Goal: Obtain resource: Obtain resource

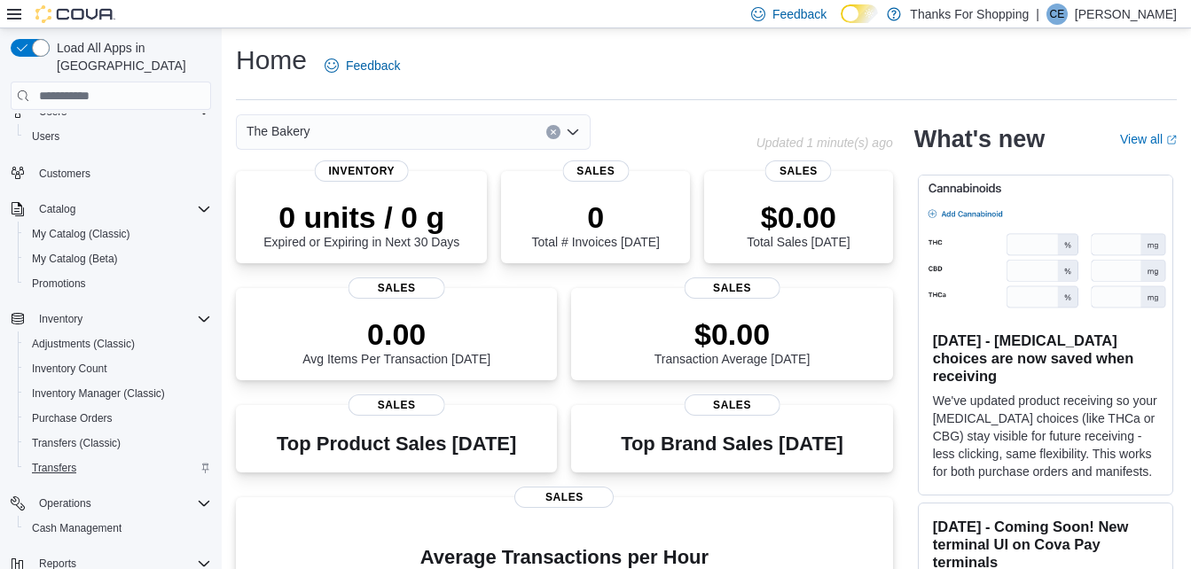
scroll to position [89, 0]
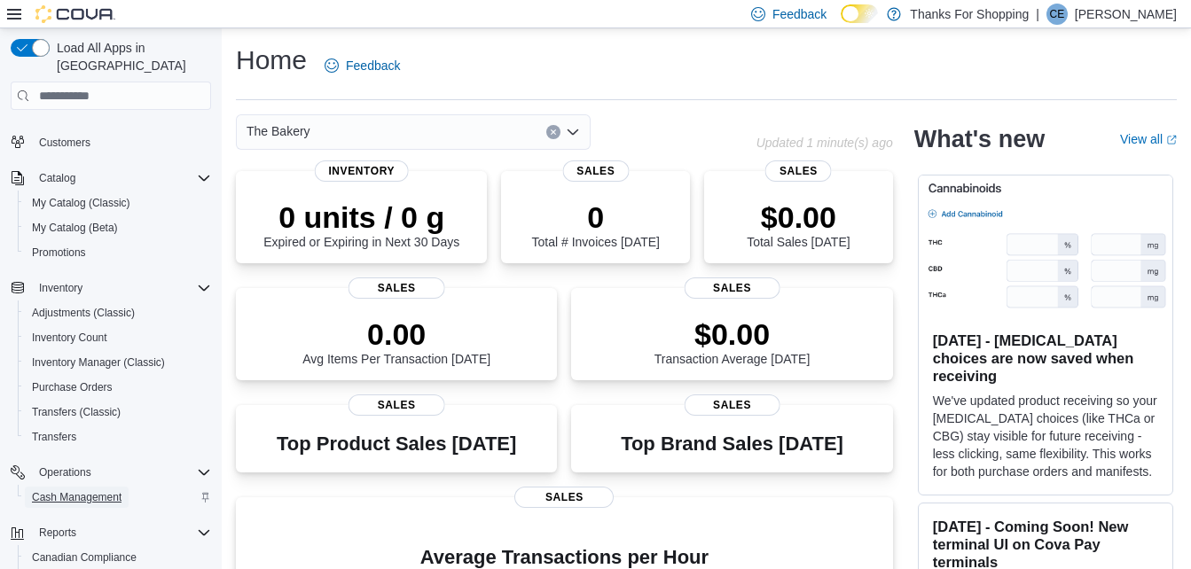
click at [90, 490] on span "Cash Management" at bounding box center [77, 497] width 90 height 14
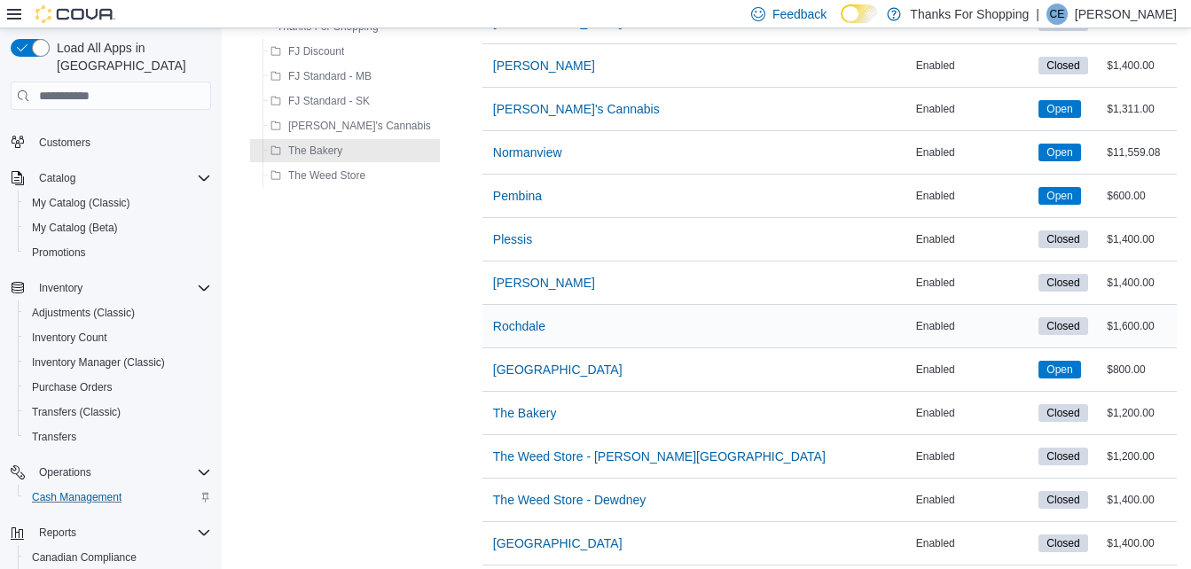
scroll to position [469, 0]
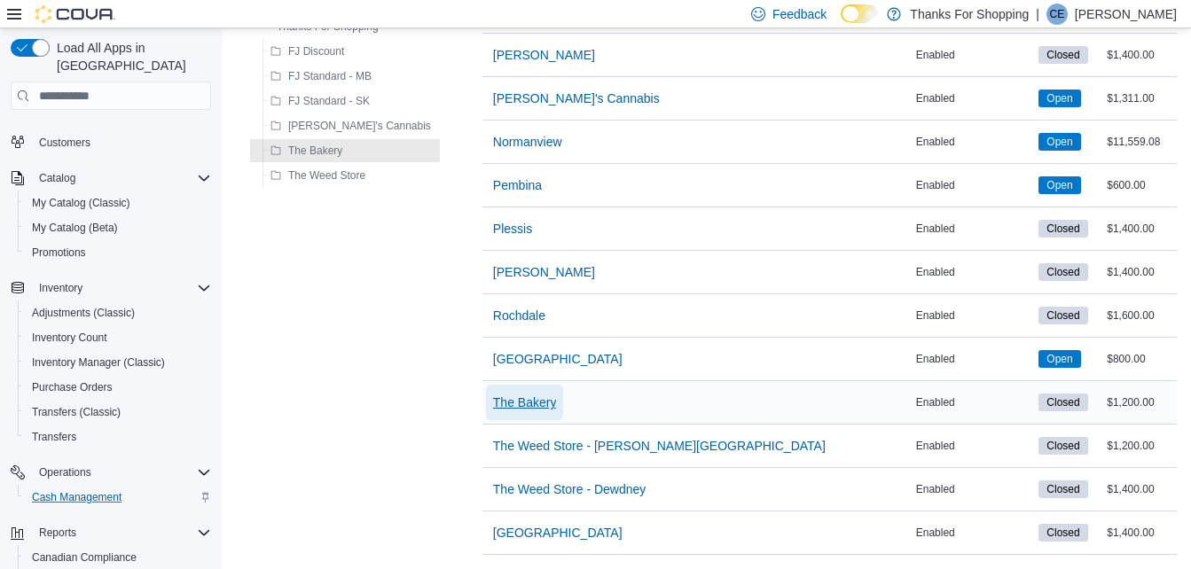
click at [500, 394] on span "The Bakery" at bounding box center [525, 403] width 64 height 18
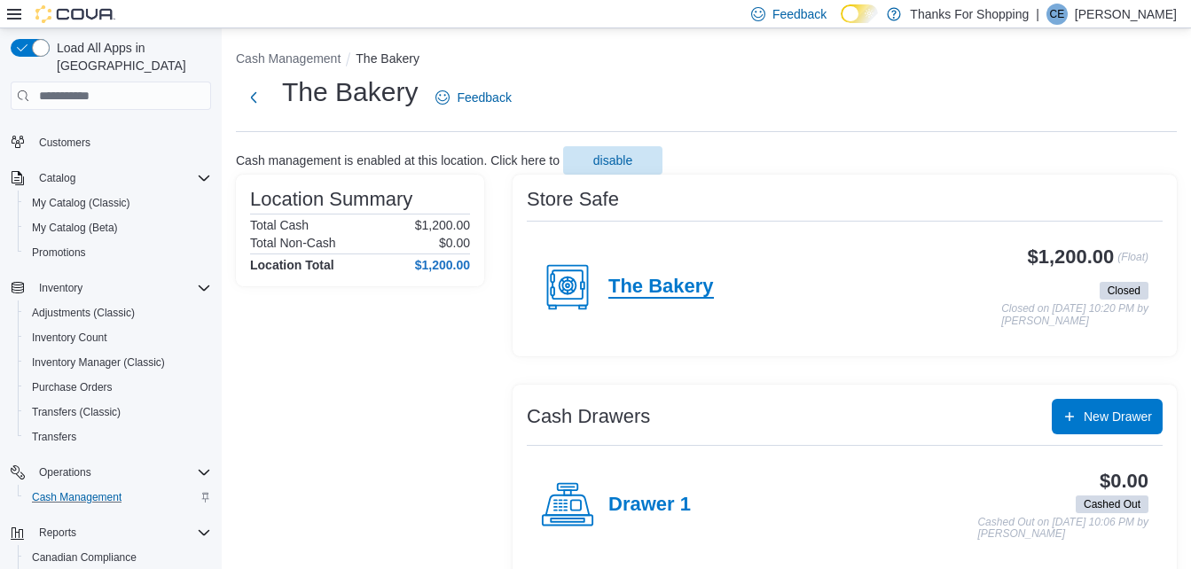
click at [620, 278] on h4 "The Bakery" at bounding box center [660, 287] width 105 height 23
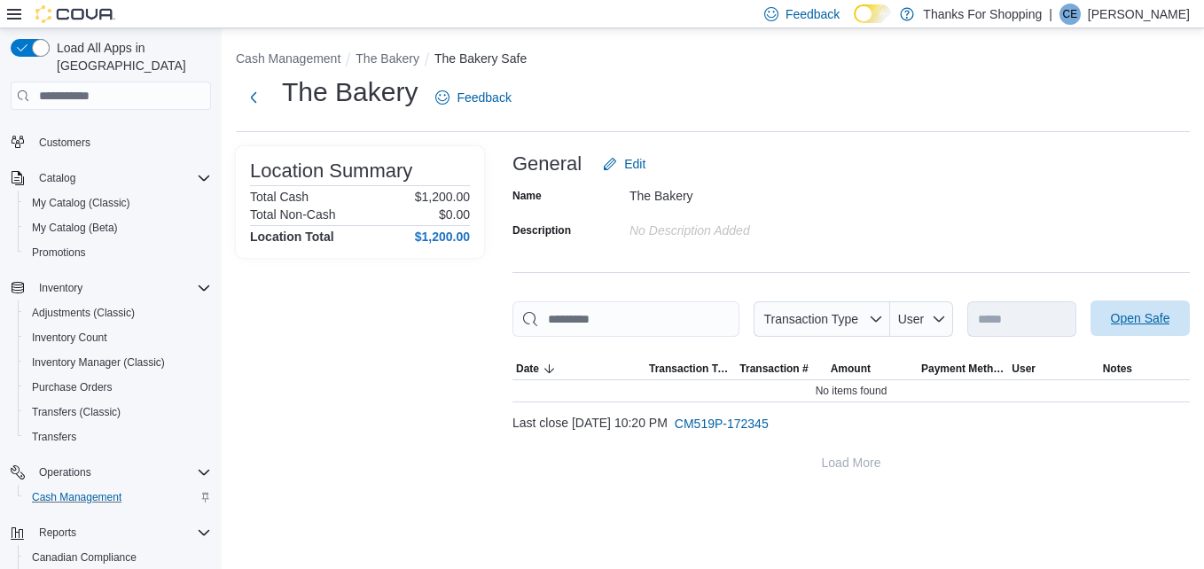
click at [1137, 316] on span "Open Safe" at bounding box center [1140, 318] width 59 height 18
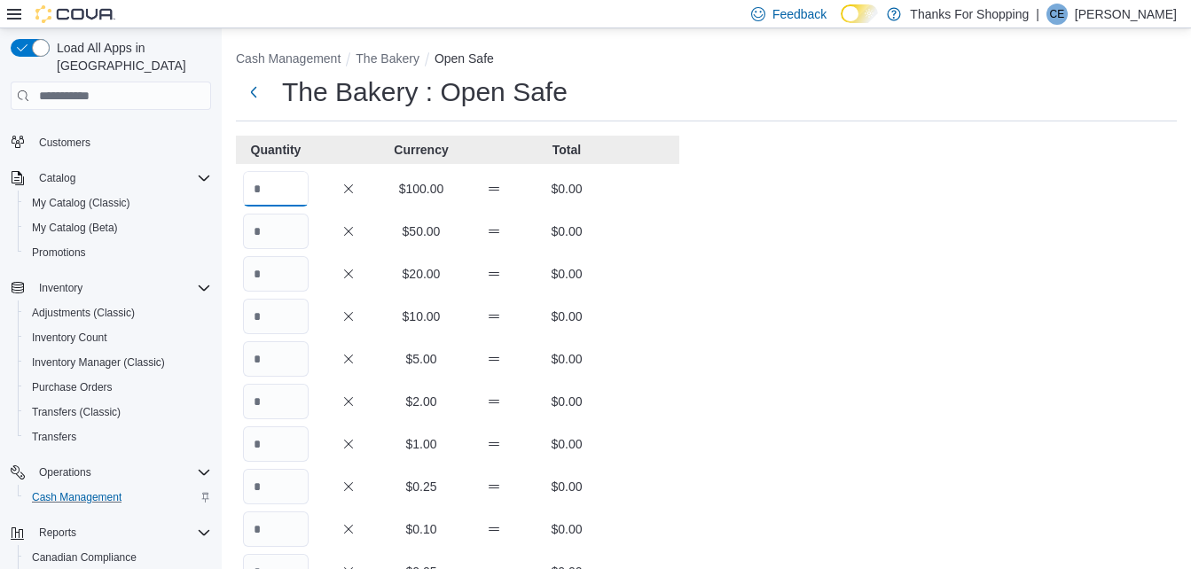
click at [301, 188] on input "Quantity" at bounding box center [276, 188] width 66 height 35
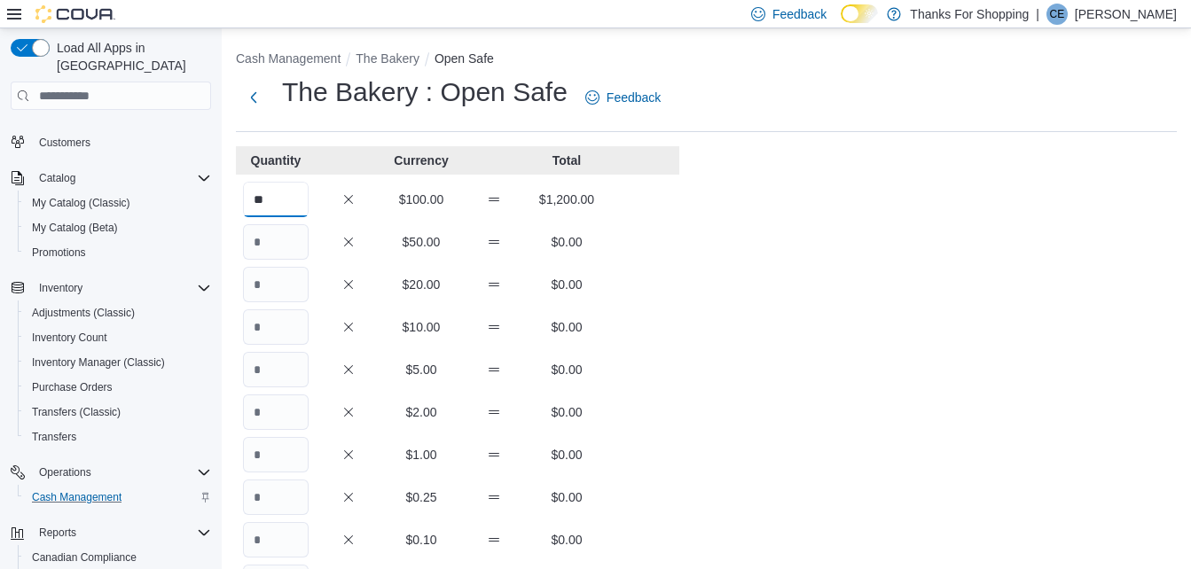
type input "**"
click at [739, 207] on div "Cash Management The Bakery Open Safe The Bakery : Open Safe Feedback Quantity C…" at bounding box center [706, 490] width 969 height 925
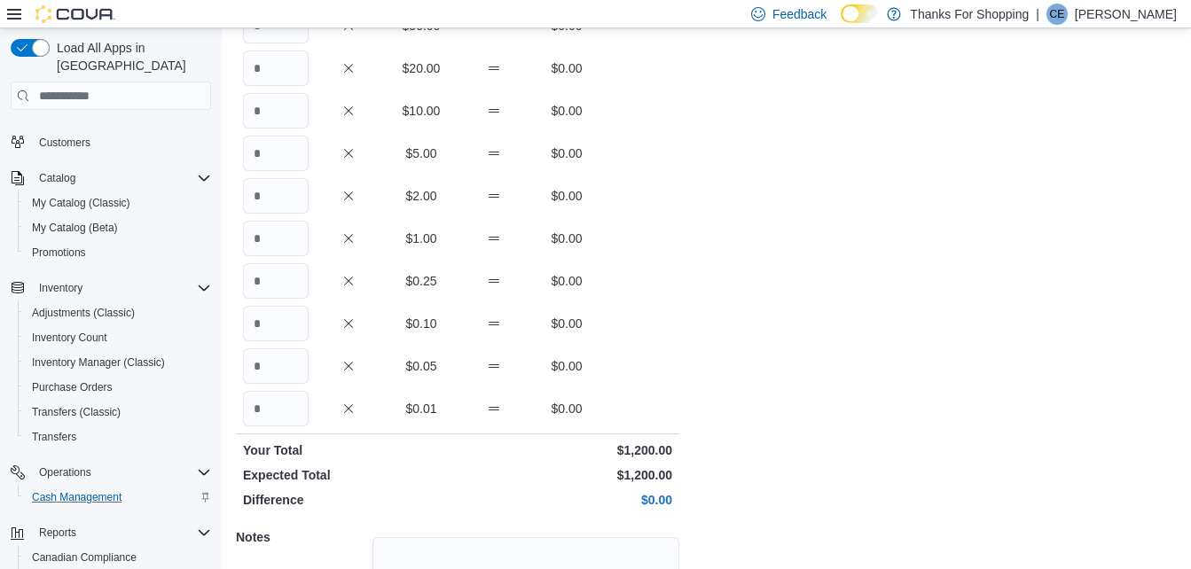
scroll to position [384, 0]
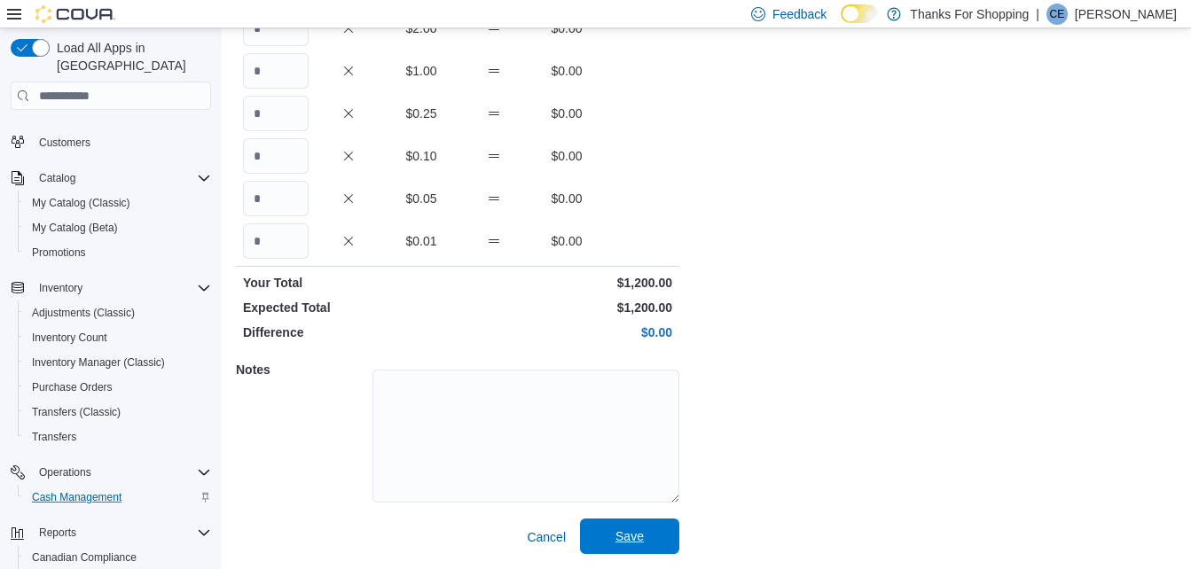
click at [647, 535] on span "Save" at bounding box center [629, 536] width 78 height 35
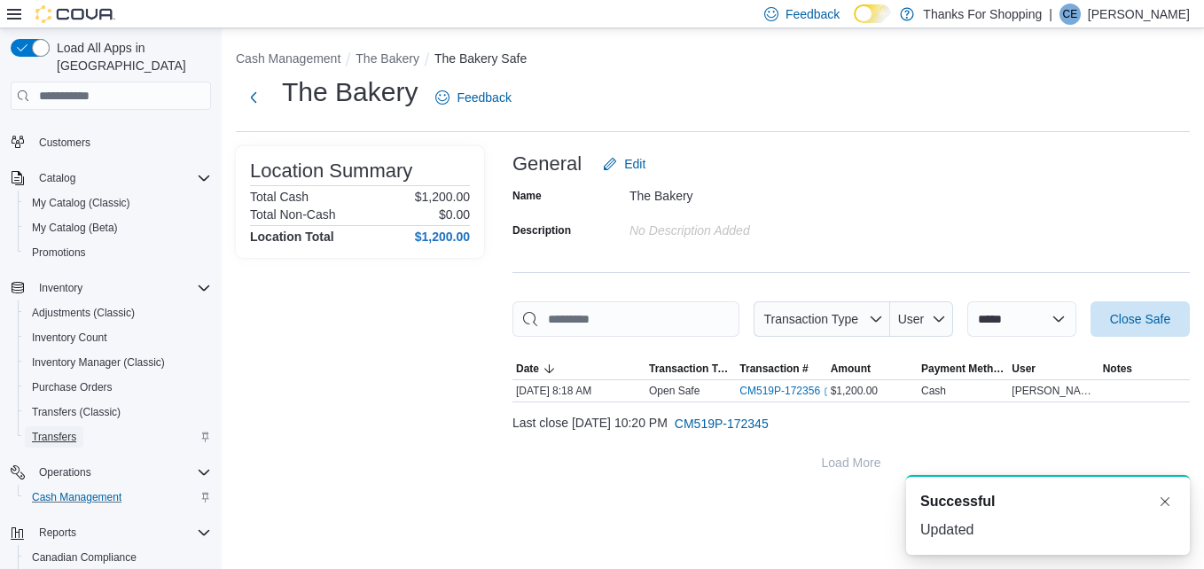
click at [59, 430] on span "Transfers" at bounding box center [54, 437] width 44 height 14
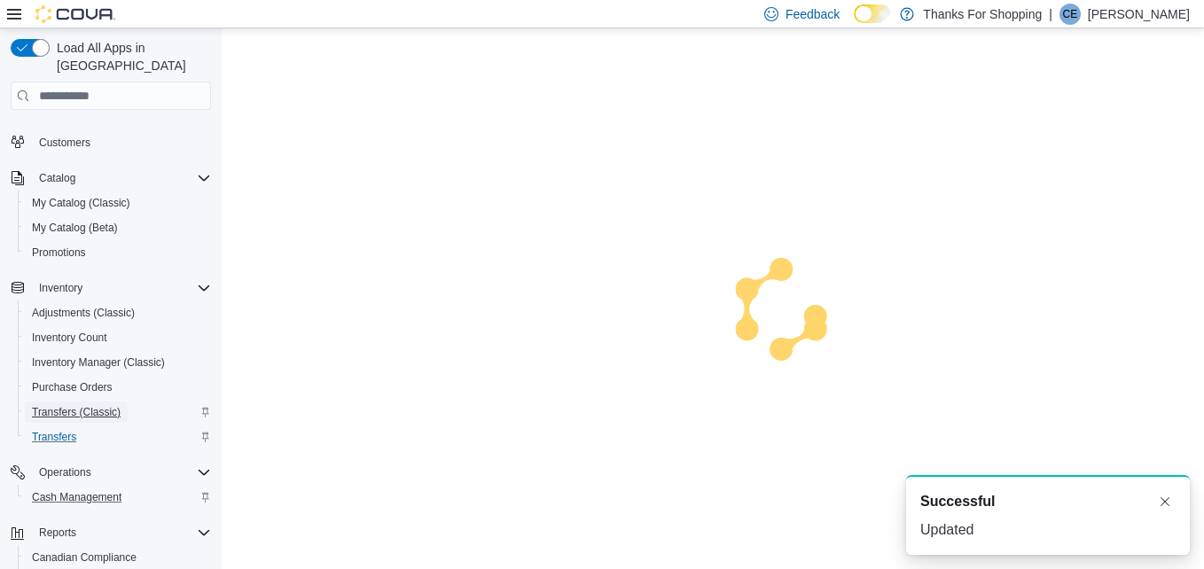
click at [69, 405] on span "Transfers (Classic)" at bounding box center [76, 412] width 89 height 14
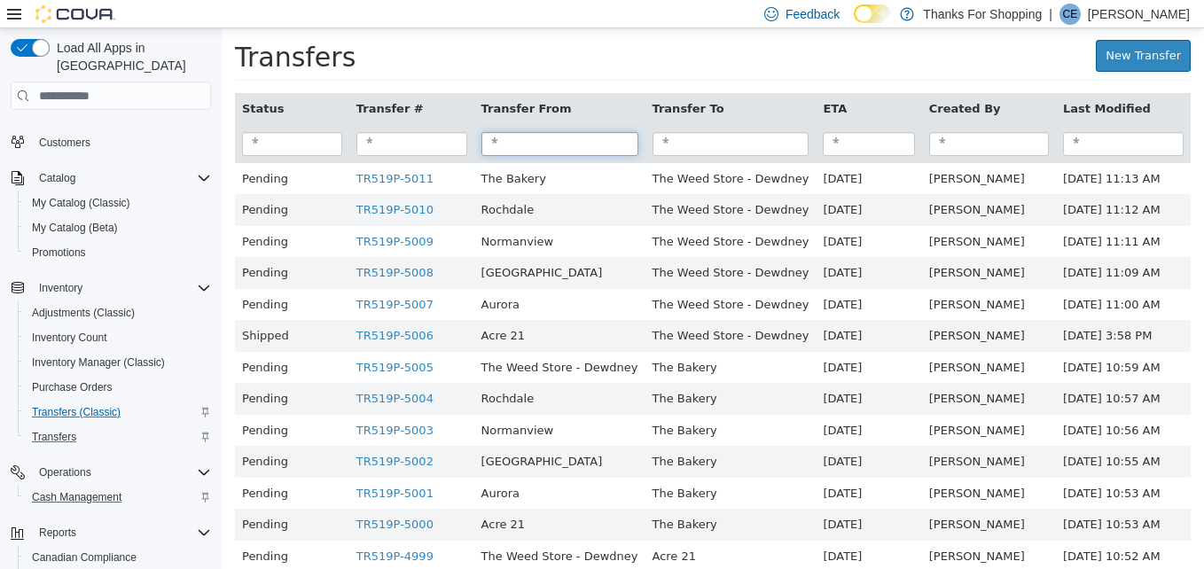
click at [524, 145] on input "search" at bounding box center [559, 144] width 157 height 24
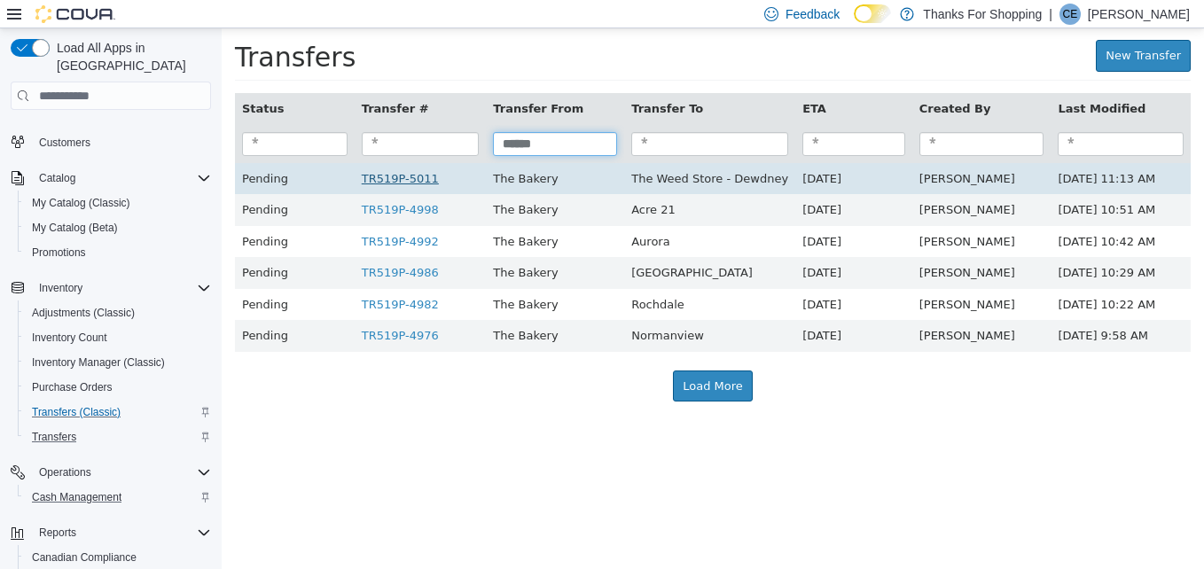
type input "******"
click at [398, 183] on link "TR519P-5011" at bounding box center [400, 178] width 77 height 13
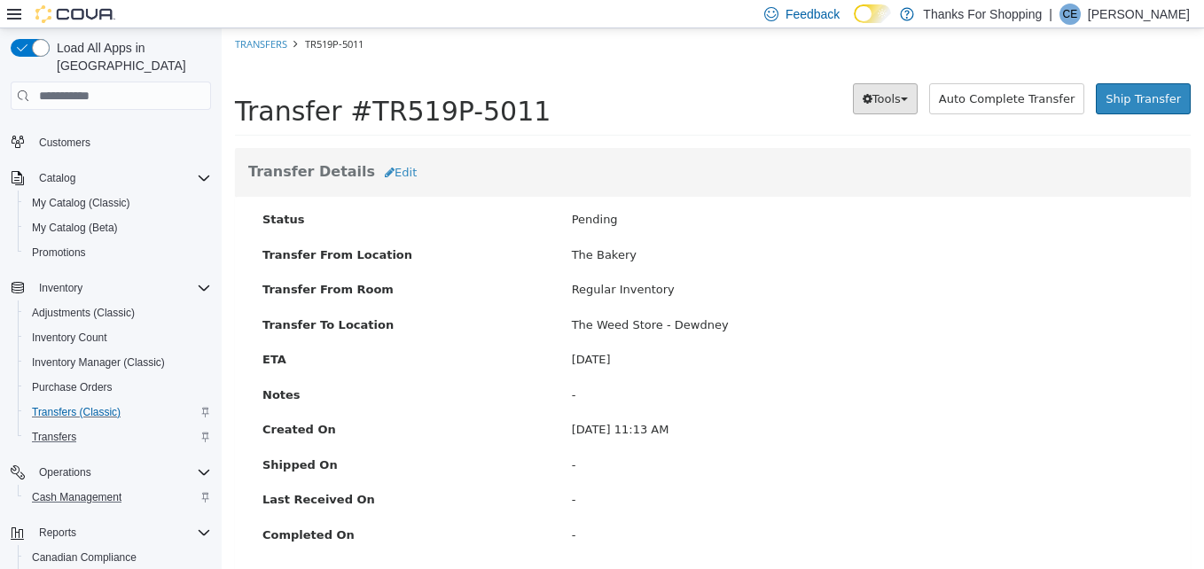
click at [901, 105] on span "Tools" at bounding box center [886, 98] width 28 height 13
click at [871, 135] on span "PDF Download" at bounding box center [839, 133] width 90 height 14
click at [96, 405] on span "Transfers (Classic)" at bounding box center [76, 412] width 89 height 14
click at [282, 40] on link "Transfers" at bounding box center [261, 43] width 52 height 13
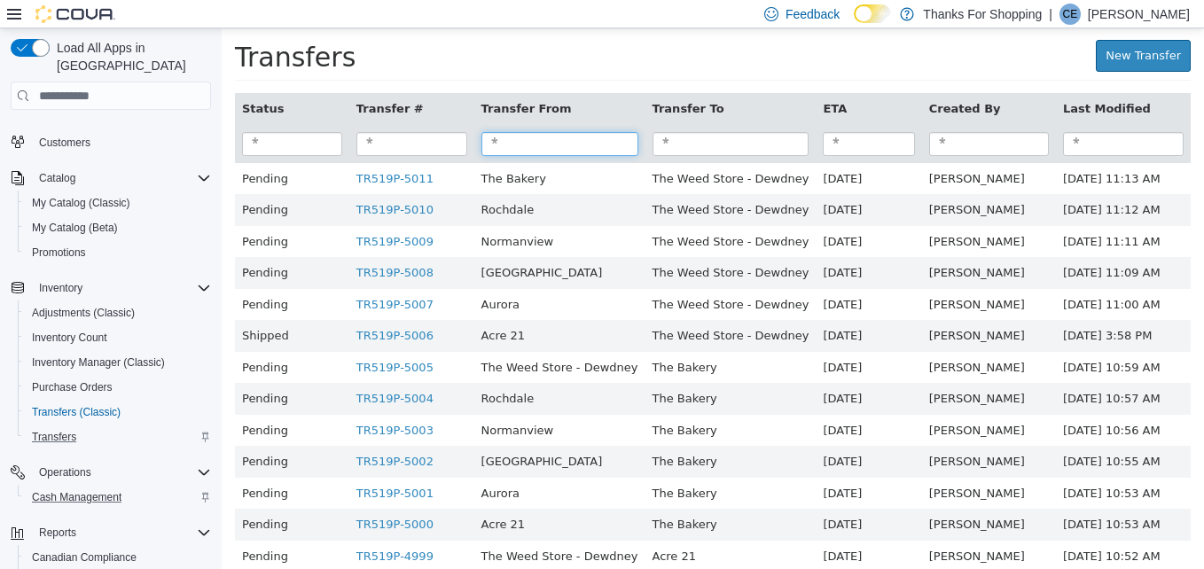
click at [518, 144] on input "search" at bounding box center [559, 144] width 157 height 24
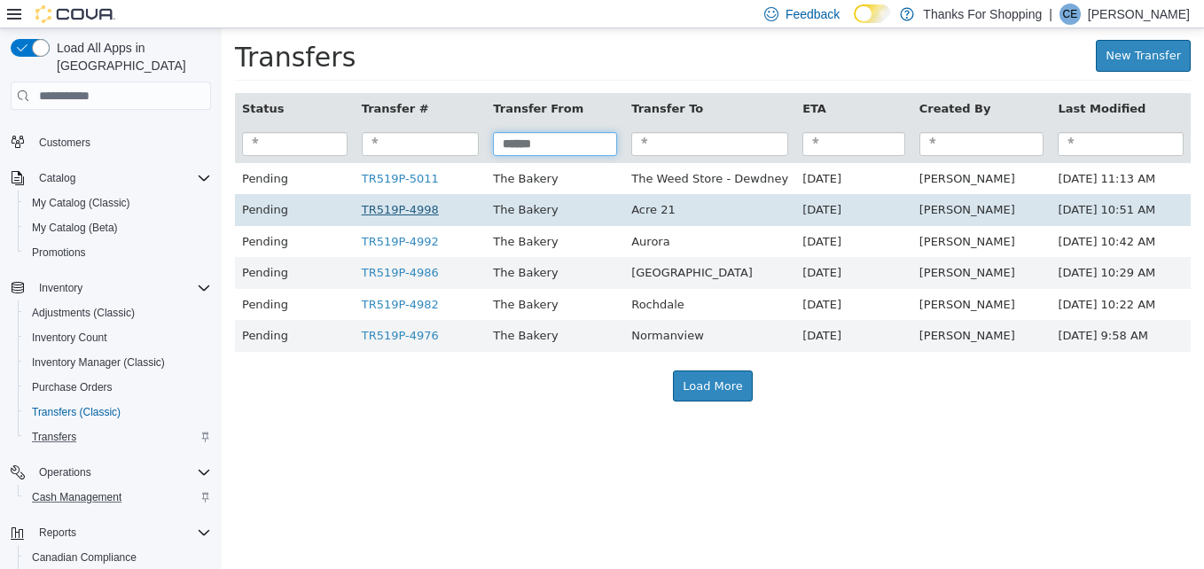
type input "******"
click at [397, 216] on link "TR519P-4998" at bounding box center [400, 209] width 77 height 13
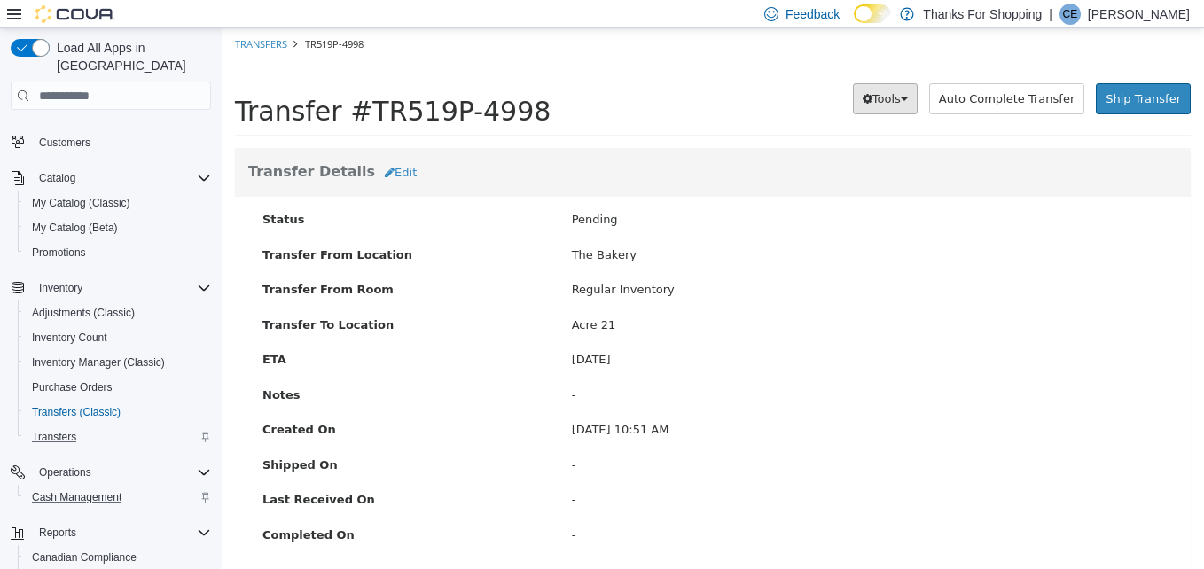
click at [901, 99] on span "Tools" at bounding box center [886, 98] width 28 height 13
click at [896, 136] on link "PDF Download" at bounding box center [847, 133] width 140 height 24
click at [275, 43] on link "Transfers" at bounding box center [261, 43] width 52 height 13
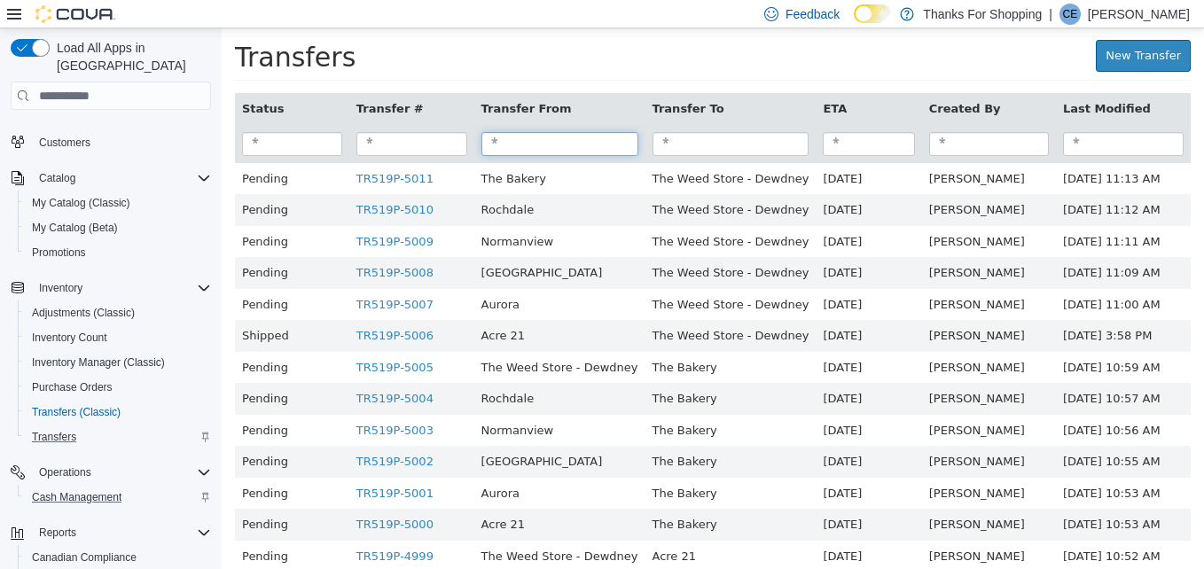
click at [519, 145] on input "search" at bounding box center [559, 144] width 157 height 24
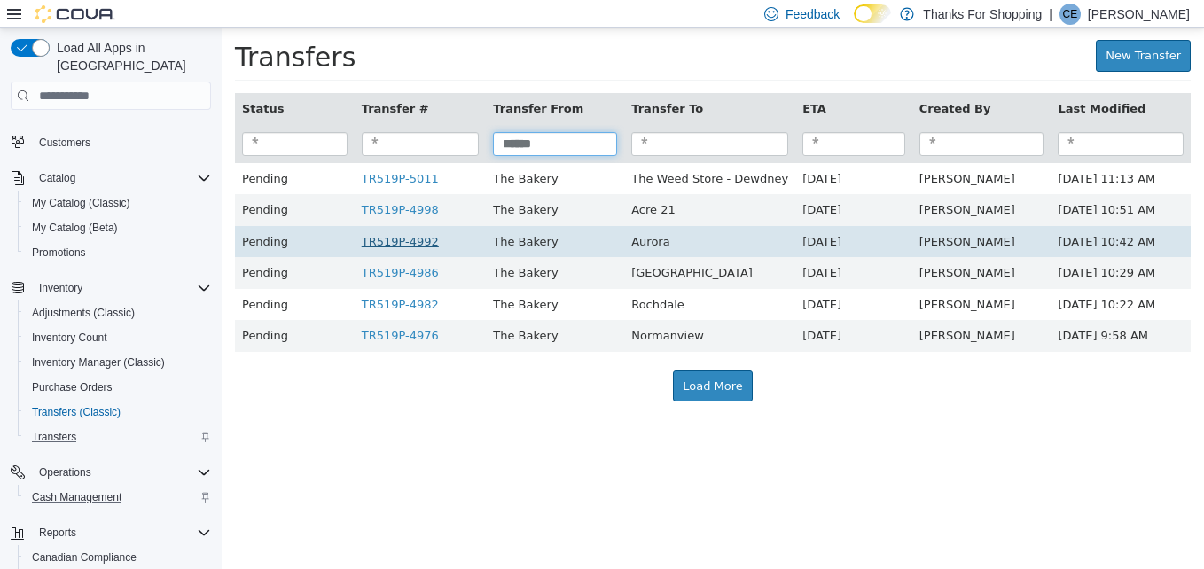
type input "******"
click at [403, 243] on link "TR519P-4992" at bounding box center [400, 241] width 77 height 13
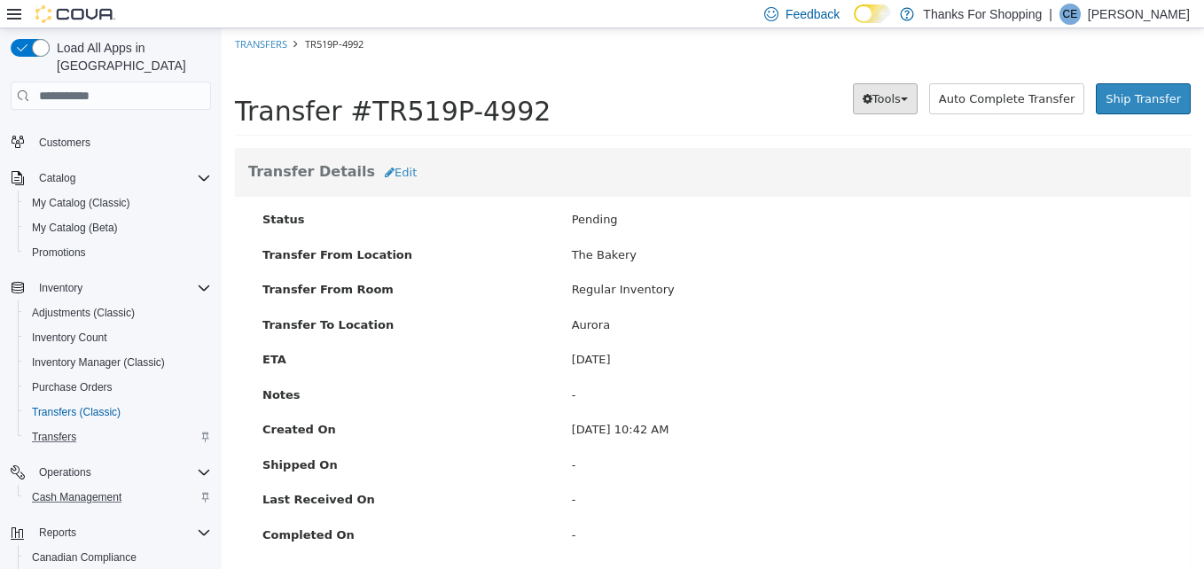
click at [884, 99] on span "Tools" at bounding box center [886, 98] width 28 height 13
click at [884, 134] on span "PDF Download" at bounding box center [839, 133] width 90 height 14
click at [274, 47] on link "Transfers" at bounding box center [261, 43] width 52 height 13
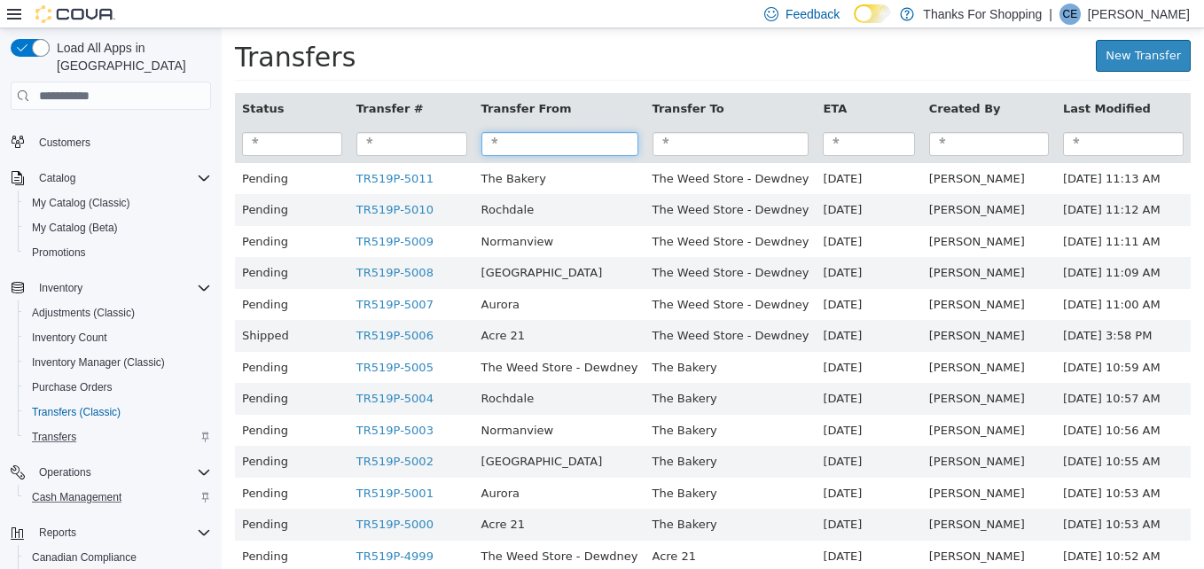
click at [561, 140] on input "search" at bounding box center [559, 144] width 157 height 24
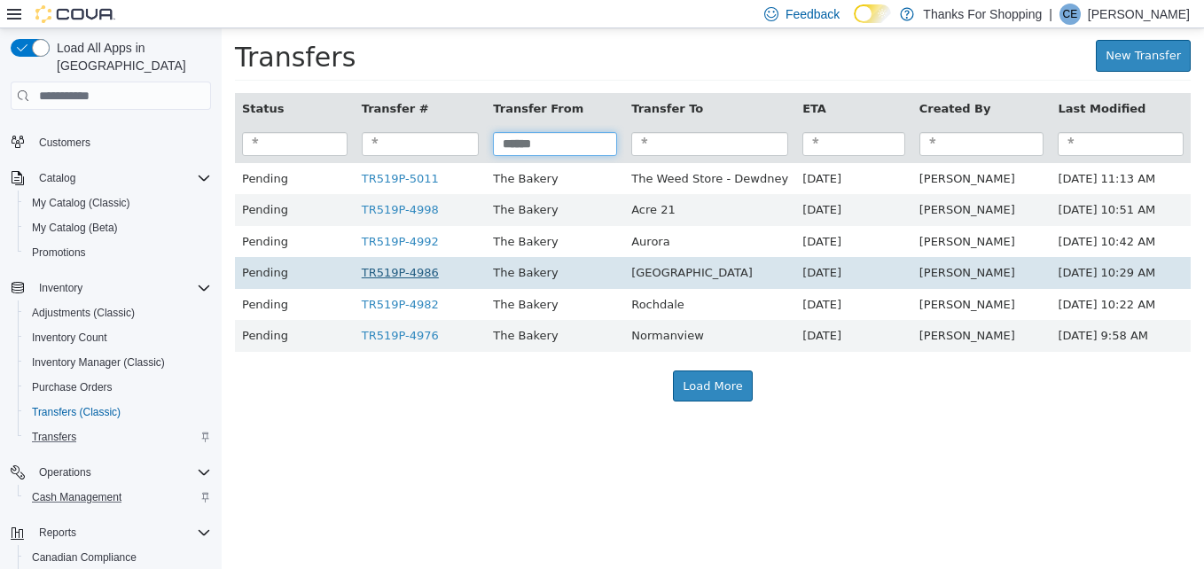
type input "******"
click at [405, 278] on link "TR519P-4986" at bounding box center [400, 272] width 77 height 13
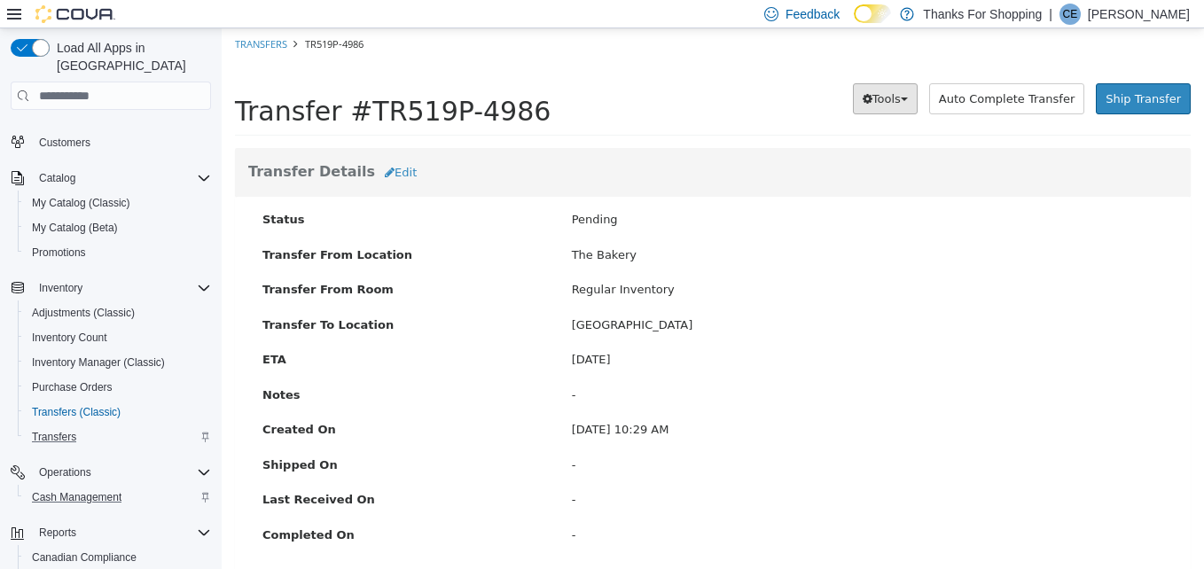
click at [907, 108] on button "Tools" at bounding box center [885, 99] width 65 height 32
click at [890, 128] on link "PDF Download" at bounding box center [847, 133] width 140 height 24
click at [78, 405] on span "Transfers (Classic)" at bounding box center [76, 412] width 89 height 14
click at [278, 39] on link "Transfers" at bounding box center [261, 43] width 52 height 13
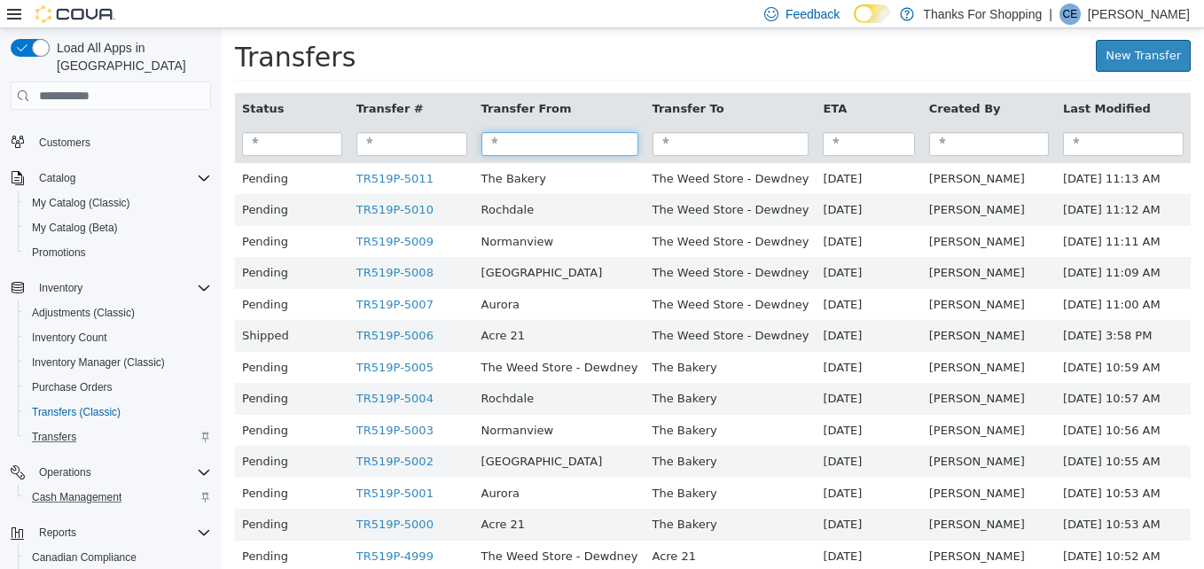
click at [542, 137] on input "search" at bounding box center [559, 144] width 157 height 24
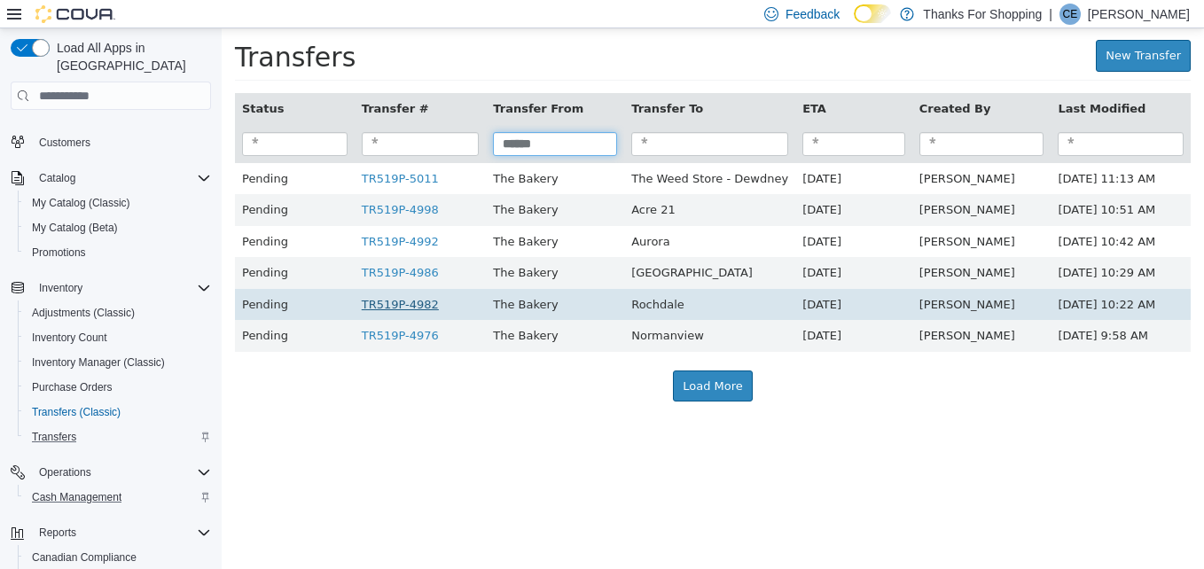
type input "******"
click at [397, 311] on link "TR519P-4982" at bounding box center [400, 304] width 77 height 13
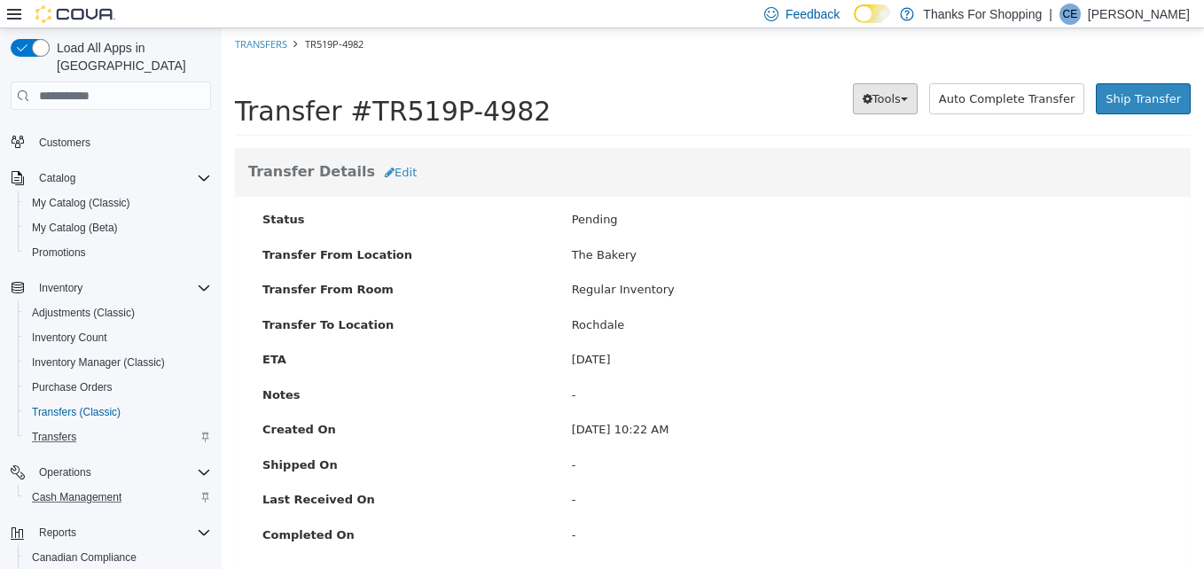
click at [908, 87] on button "Tools" at bounding box center [885, 99] width 65 height 32
click at [906, 123] on link "PDF Download" at bounding box center [847, 133] width 140 height 24
click at [92, 405] on span "Transfers (Classic)" at bounding box center [76, 412] width 89 height 14
click at [263, 43] on link "Transfers" at bounding box center [261, 43] width 52 height 13
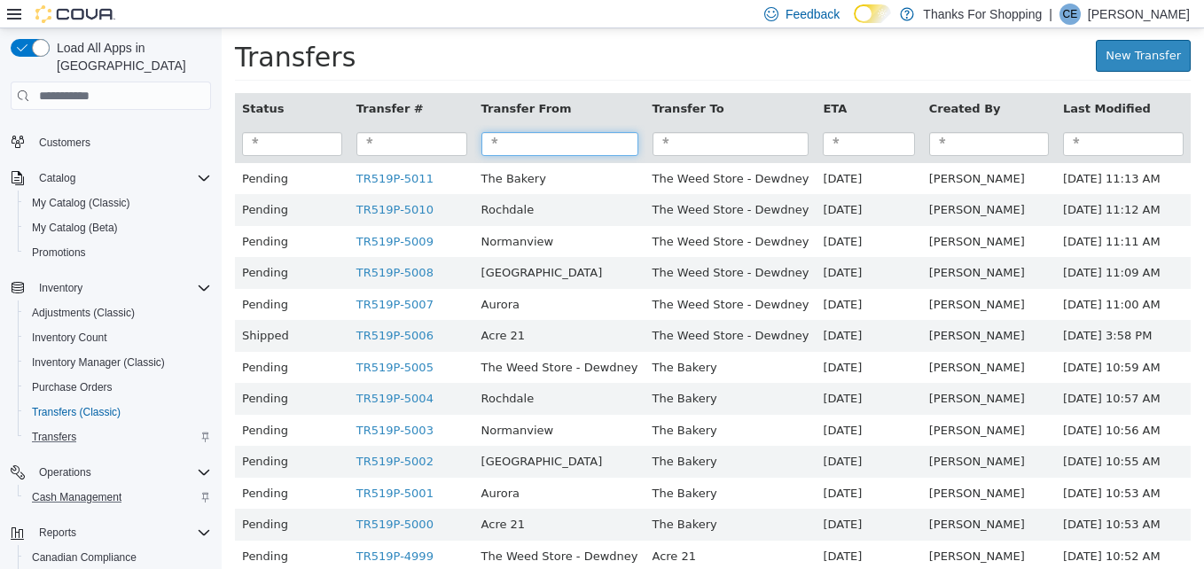
click at [540, 135] on input "search" at bounding box center [559, 144] width 157 height 24
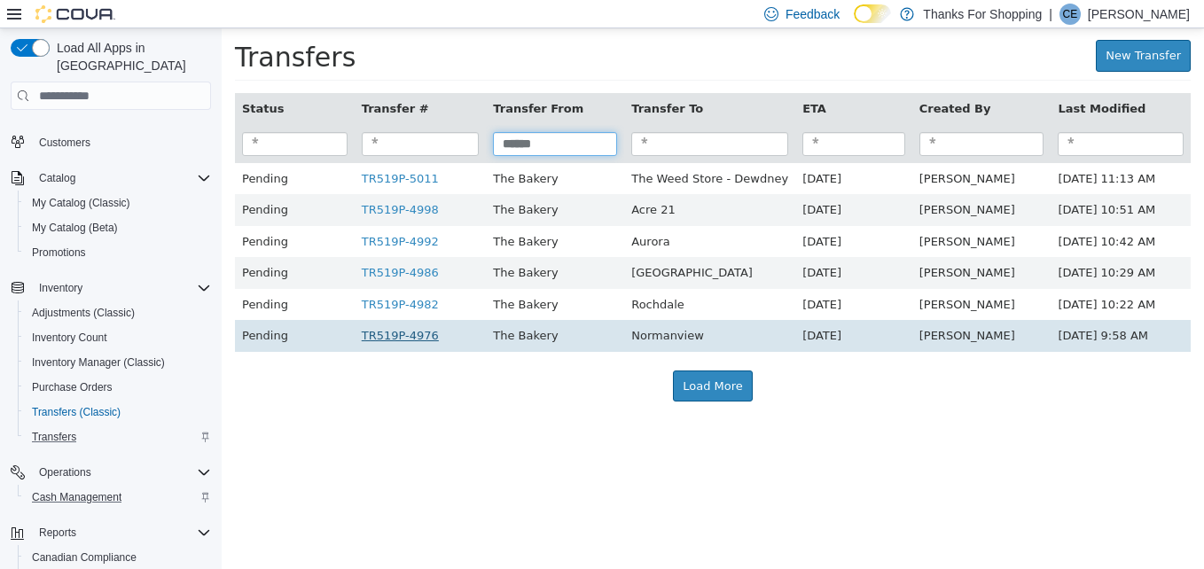
type input "******"
click at [394, 337] on link "TR519P-4976" at bounding box center [400, 335] width 77 height 13
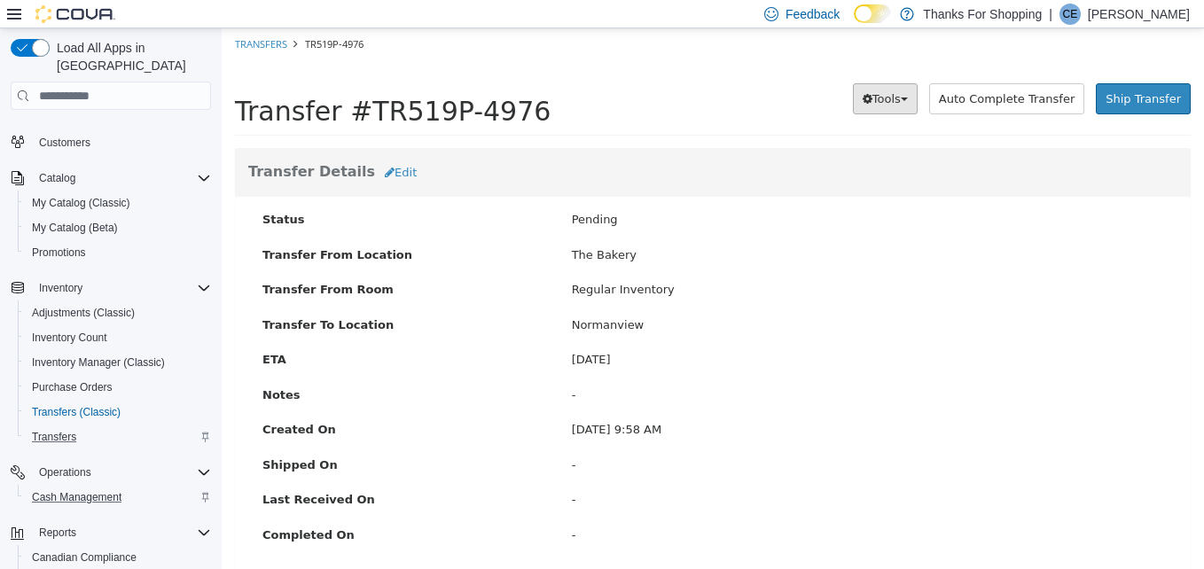
click at [917, 92] on button "Tools" at bounding box center [885, 99] width 65 height 32
click at [910, 122] on link "PDF Download" at bounding box center [847, 133] width 140 height 24
